Goal: Book appointment/travel/reservation

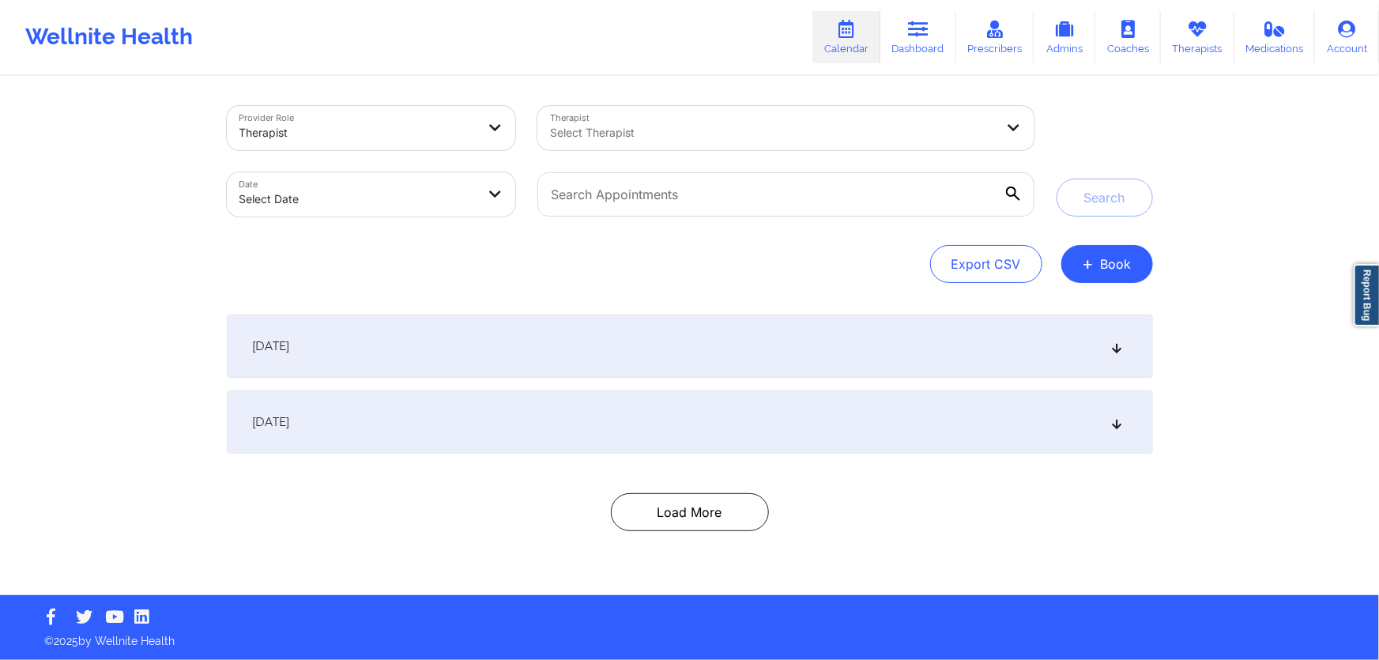
click at [804, 96] on div "Therapist Select Therapist" at bounding box center [785, 128] width 518 height 66
drag, startPoint x: 799, startPoint y: 119, endPoint x: 797, endPoint y: 127, distance: 8.1
click at [797, 127] on div "Select Therapist" at bounding box center [766, 128] width 459 height 44
click at [1109, 271] on button "+ Book" at bounding box center [1107, 264] width 92 height 38
click at [1050, 306] on button "Therapy Session" at bounding box center [1080, 314] width 121 height 26
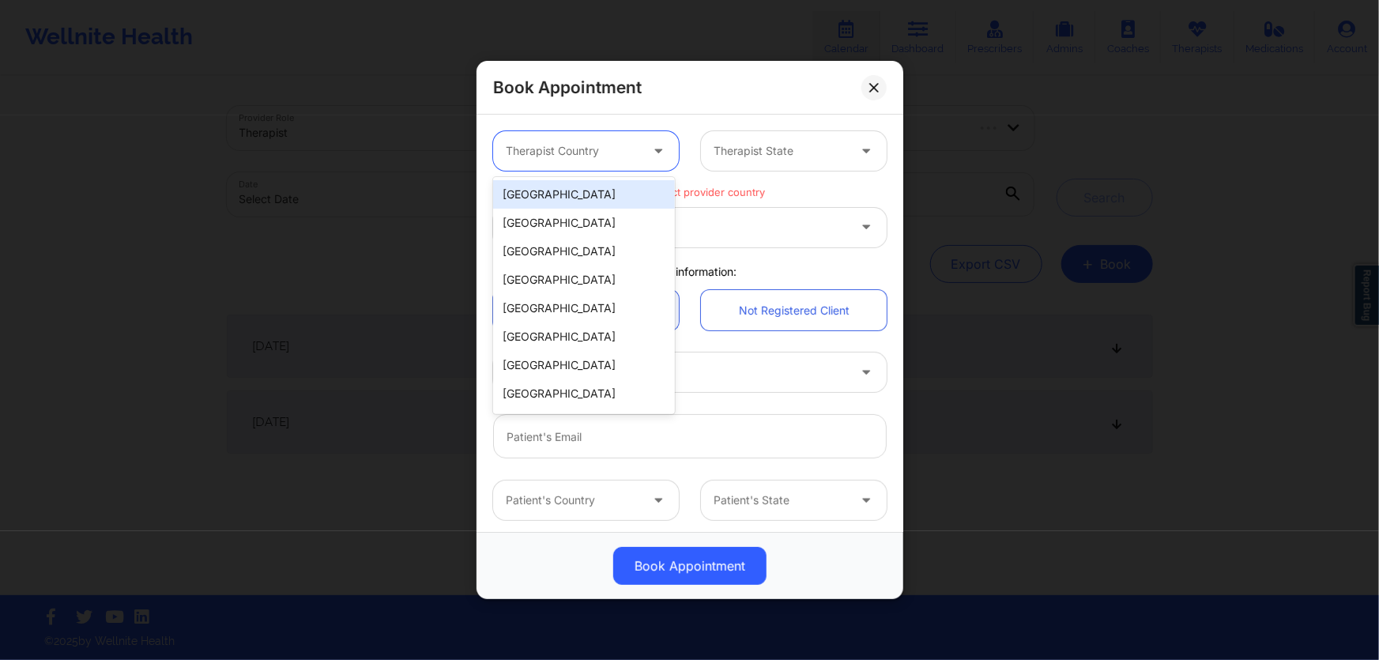
click at [631, 156] on div at bounding box center [573, 150] width 134 height 19
click at [598, 197] on div "[GEOGRAPHIC_DATA]" at bounding box center [584, 194] width 182 height 28
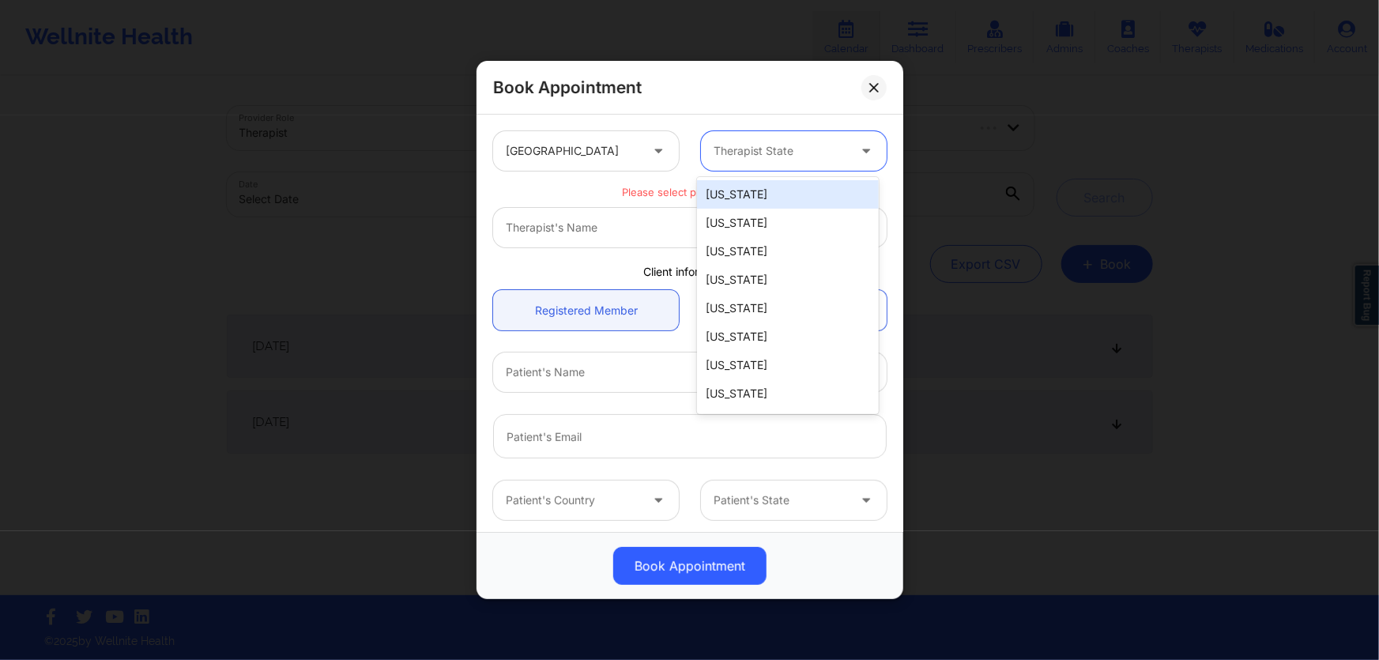
click at [776, 137] on div "Therapist State" at bounding box center [775, 151] width 148 height 40
type input "f"
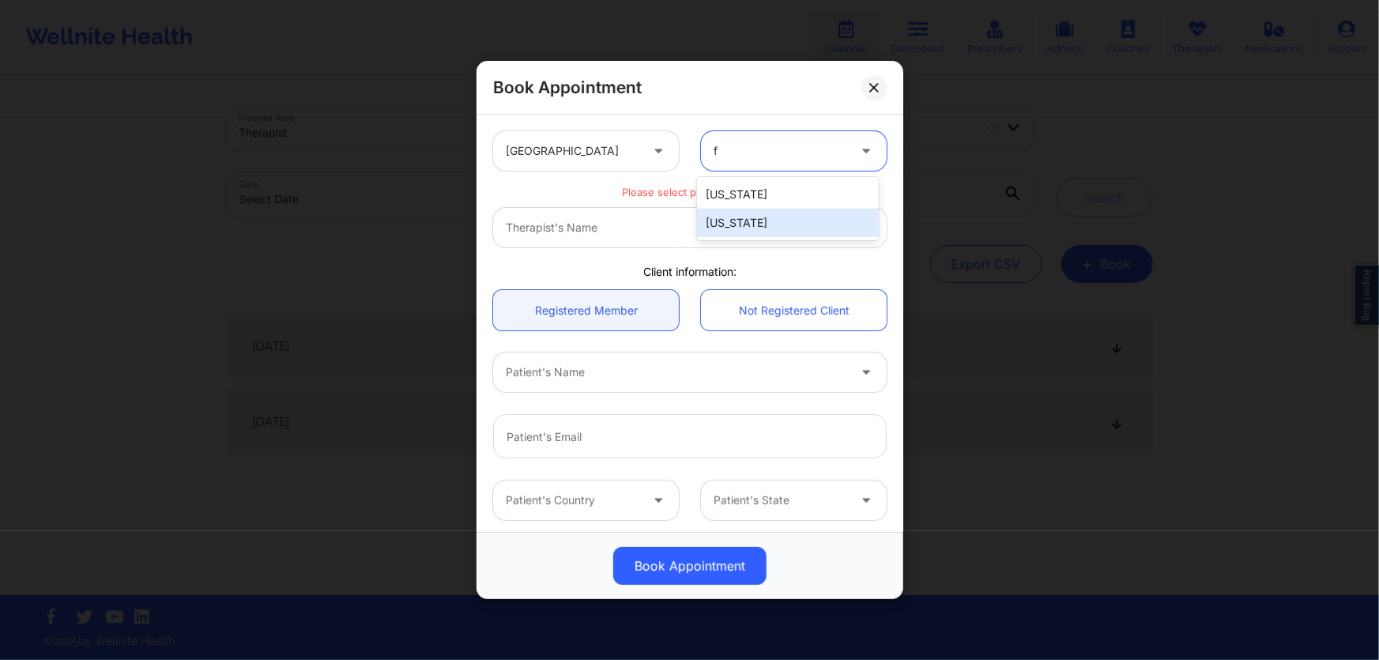
click at [734, 218] on div "[US_STATE]" at bounding box center [788, 223] width 182 height 28
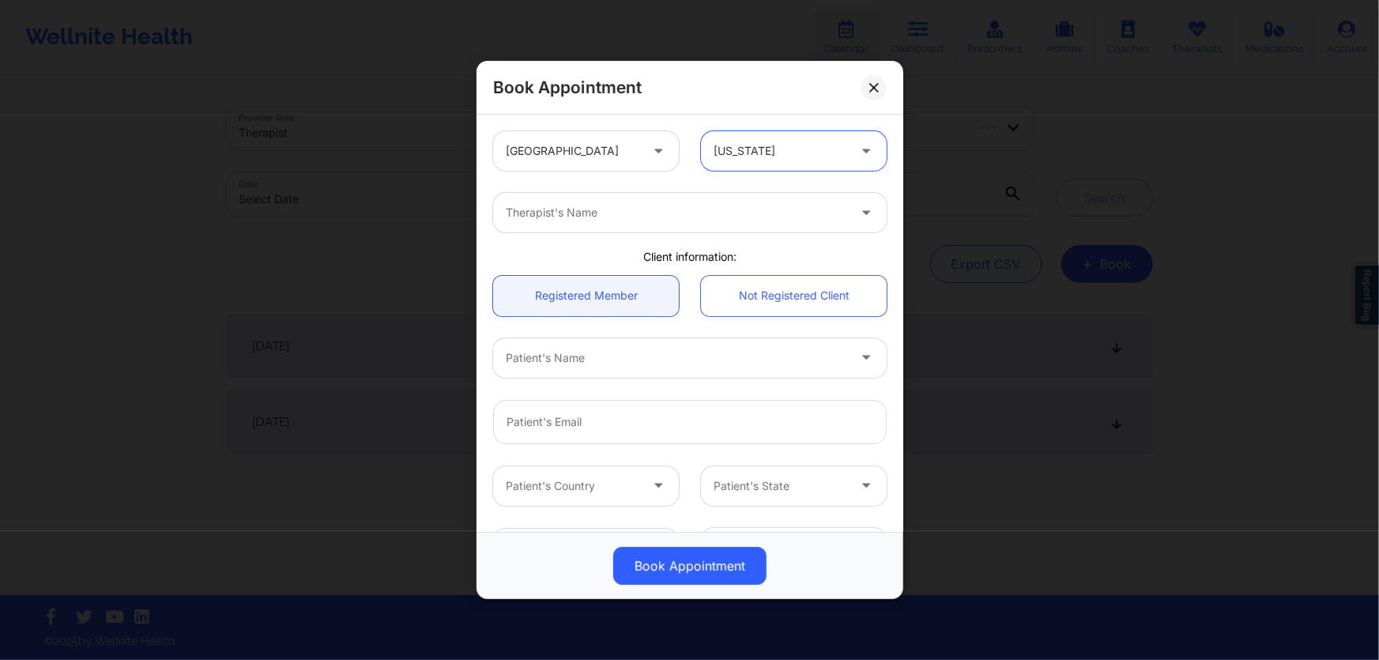
click at [727, 219] on div at bounding box center [676, 212] width 341 height 19
type input "brianna"
click at [868, 96] on button at bounding box center [873, 87] width 25 height 25
